Goal: Obtain resource: Obtain resource

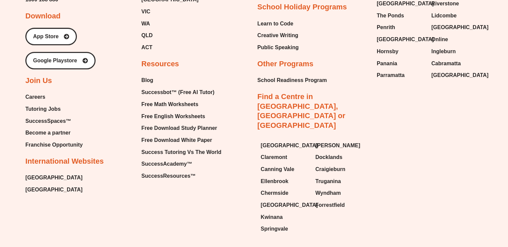
scroll to position [2900, 0]
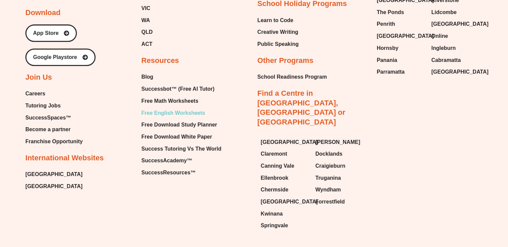
click at [156, 108] on span "Free English Worksheets" at bounding box center [173, 113] width 64 height 10
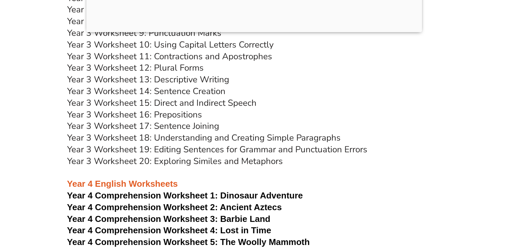
scroll to position [2408, 0]
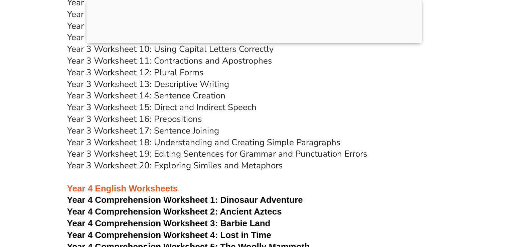
click at [170, 145] on link "Year 3 Worksheet 18: Understanding and Creating Simple Paragraphs" at bounding box center [204, 142] width 274 height 12
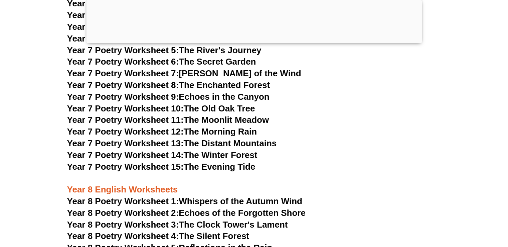
scroll to position [4097, 0]
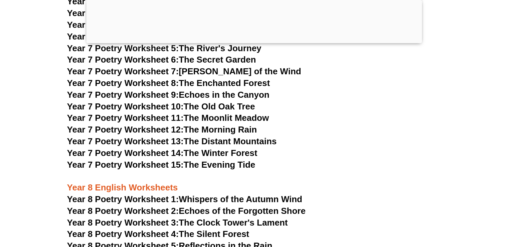
click at [236, 148] on link "Year 7 Poetry Worksheet 14: The Winter Forest" at bounding box center [162, 153] width 190 height 10
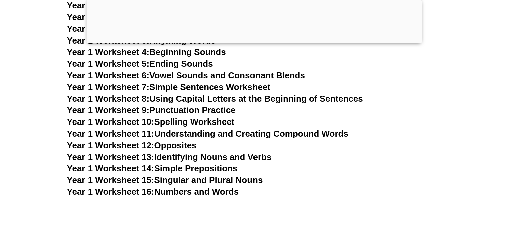
scroll to position [1328, 0]
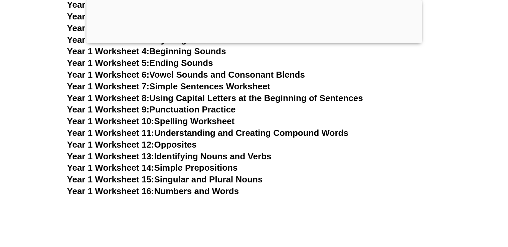
click at [204, 155] on link "Year 1 Worksheet 13: Identifying Nouns and Verbs" at bounding box center [169, 156] width 204 height 10
click at [207, 180] on link "Year 1 Worksheet 15: Singular and Plural Nouns" at bounding box center [165, 179] width 196 height 10
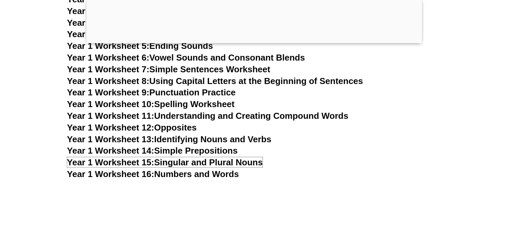
scroll to position [1344, 0]
click at [216, 139] on link "Year 1 Worksheet 13: Identifying Nouns and Verbs" at bounding box center [169, 139] width 204 height 10
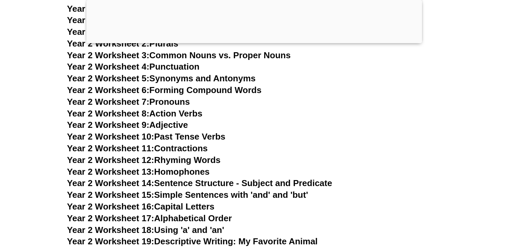
scroll to position [1867, 0]
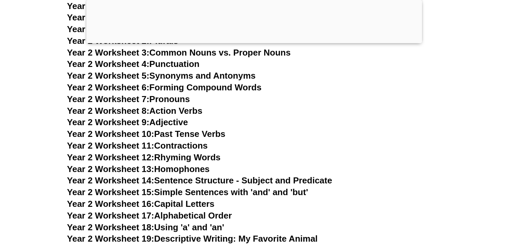
click at [212, 190] on link "Year 2 Worksheet 15: Simple Sentences with 'and' and 'but'" at bounding box center [187, 192] width 241 height 10
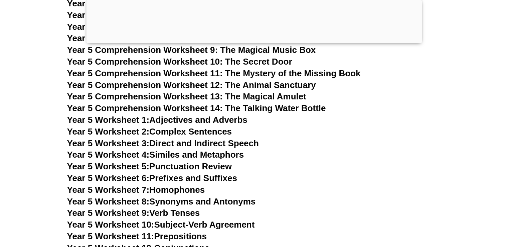
scroll to position [3189, 0]
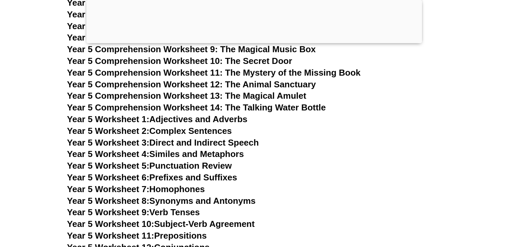
click at [196, 178] on link "Year 5 Worksheet 6: Prefixes and Suffixes" at bounding box center [152, 177] width 170 height 10
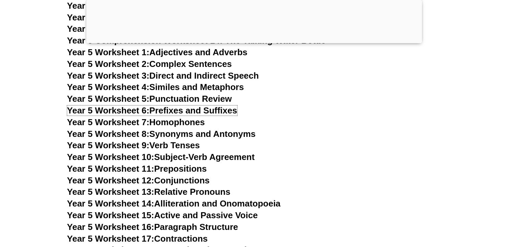
scroll to position [3255, 0]
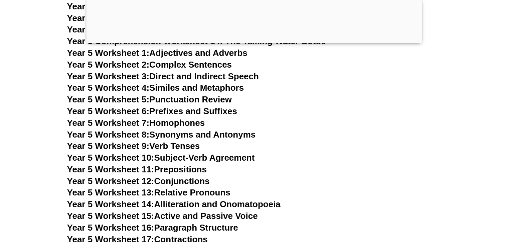
click at [199, 126] on link "Year 5 Worksheet 7: Homophones" at bounding box center [136, 123] width 138 height 10
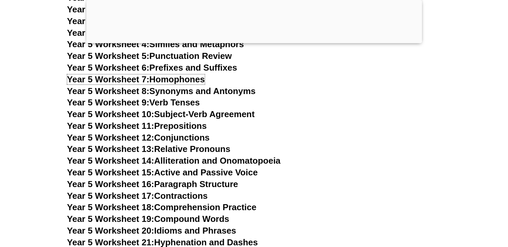
scroll to position [3355, 0]
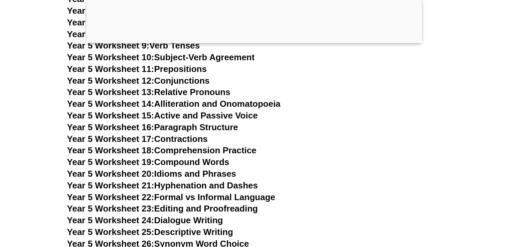
click at [202, 176] on link "Year 5 Worksheet 20: Idioms and Phrases" at bounding box center [151, 173] width 169 height 10
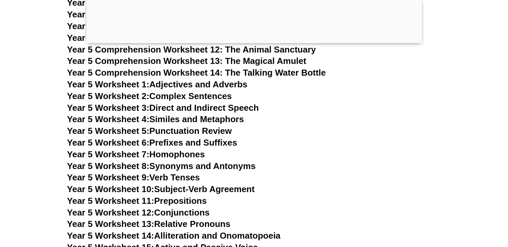
scroll to position [3222, 0]
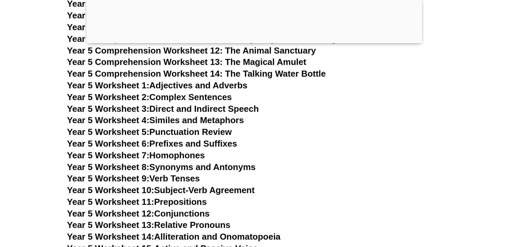
click at [169, 152] on link "Year 5 Worksheet 7: Homophones" at bounding box center [136, 155] width 138 height 10
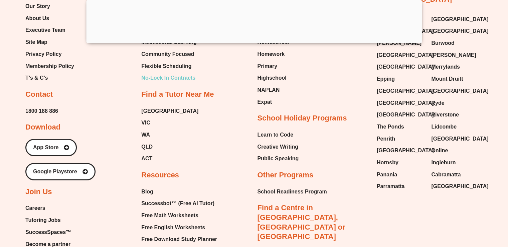
scroll to position [6925, 0]
click at [163, 210] on span "Free Math Worksheets" at bounding box center [169, 215] width 57 height 10
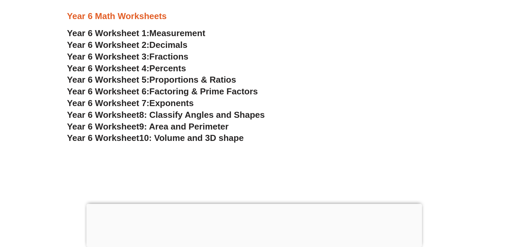
scroll to position [1489, 0]
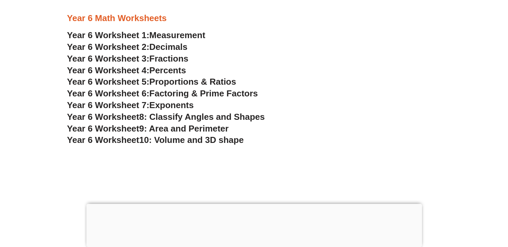
click at [183, 103] on span "Exponents" at bounding box center [171, 105] width 44 height 10
click at [213, 119] on span "8: Classify Angles and Shapes" at bounding box center [202, 117] width 126 height 10
click at [212, 84] on span "Proportions & Ratios" at bounding box center [192, 82] width 87 height 10
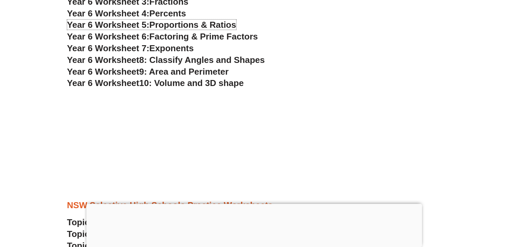
scroll to position [1549, 0]
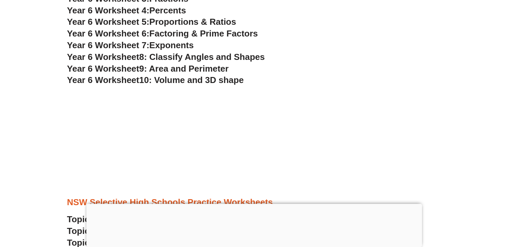
click at [223, 77] on span "10: Volume and 3D shape" at bounding box center [191, 80] width 105 height 10
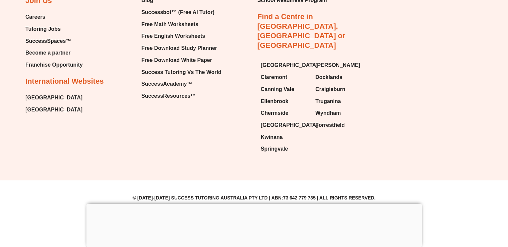
scroll to position [5013, 0]
click at [189, 36] on span "Free English Worksheets" at bounding box center [173, 36] width 64 height 10
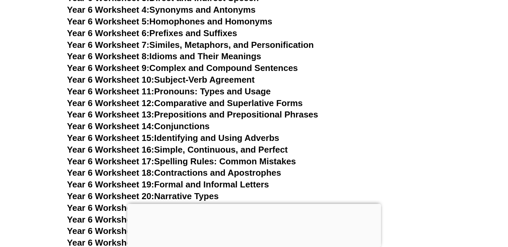
scroll to position [3909, 0]
click at [197, 191] on link "Year 6 Worksheet 20: Narrative Types" at bounding box center [143, 196] width 152 height 10
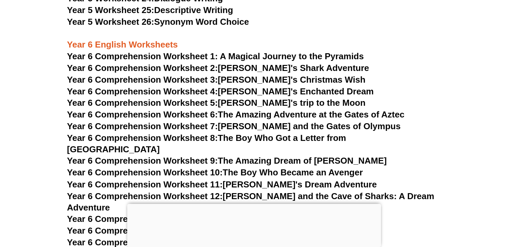
scroll to position [3632, 0]
click at [280, 68] on link "Year 6 Comprehension Worksheet 2: [PERSON_NAME]'s Shark Adventure" at bounding box center [218, 67] width 302 height 10
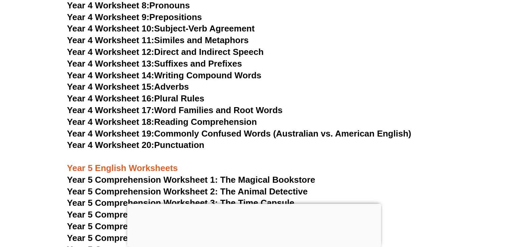
scroll to position [3010, 0]
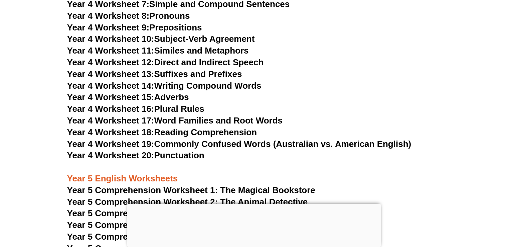
click at [174, 107] on link "Year 4 Worksheet 16: Plural Rules" at bounding box center [135, 109] width 137 height 10
